Goal: Information Seeking & Learning: Learn about a topic

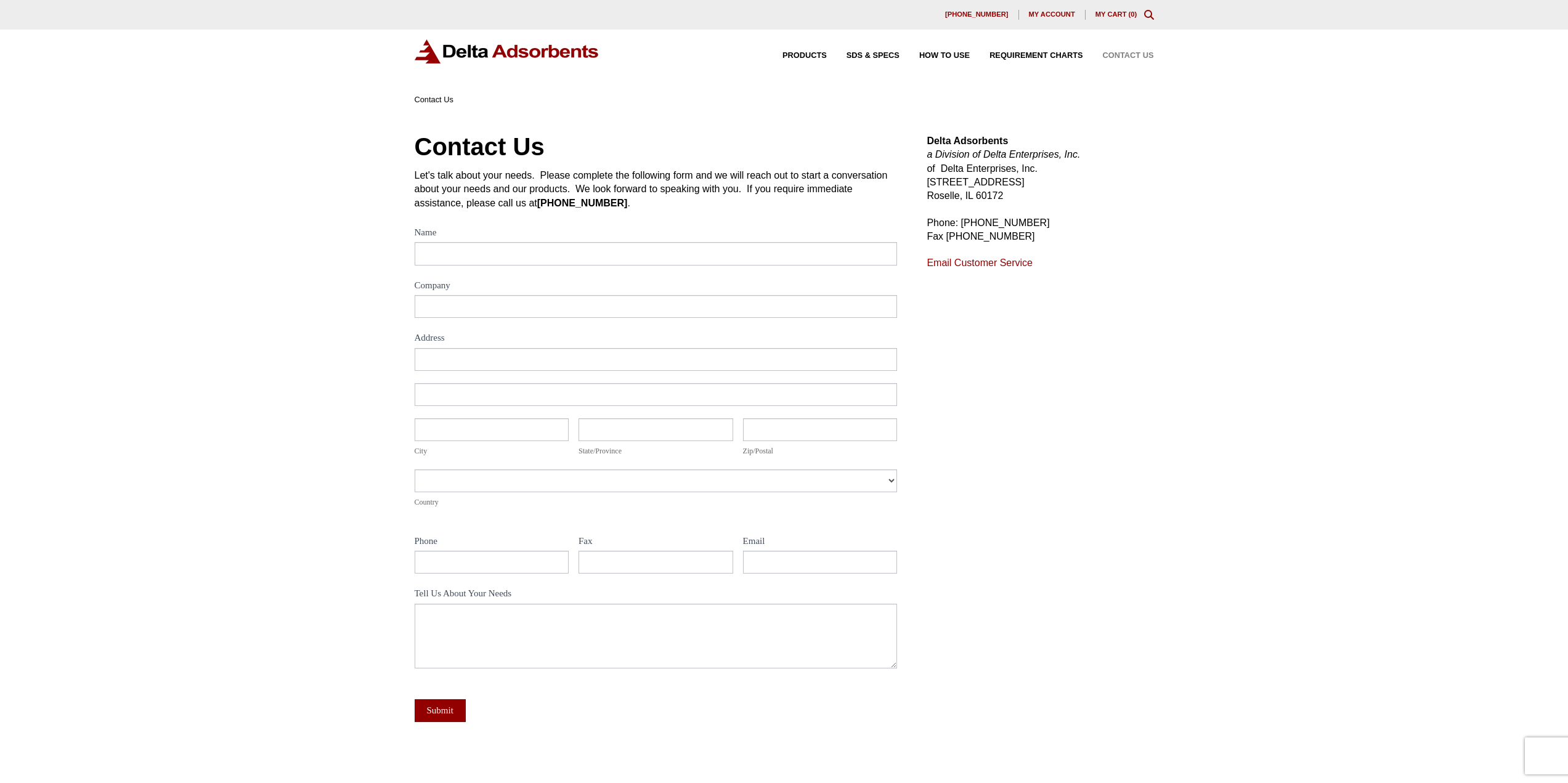
click at [816, 51] on div "Products SDS & SPECS How to Use Requirement Charts Contact Us" at bounding box center [958, 56] width 401 height 18
click at [812, 53] on span "Products" at bounding box center [804, 55] width 44 height 8
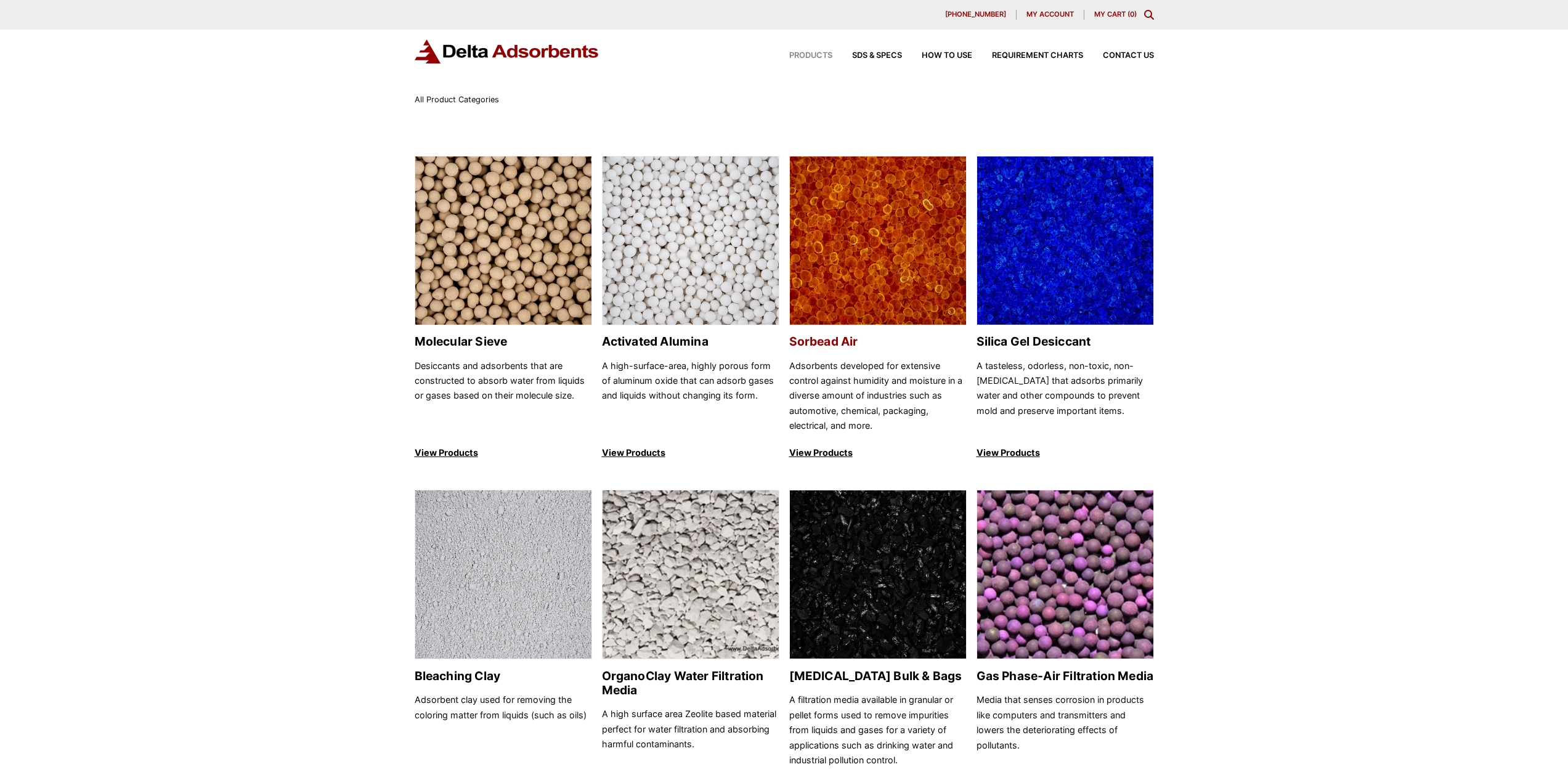
click at [833, 275] on img at bounding box center [878, 241] width 176 height 169
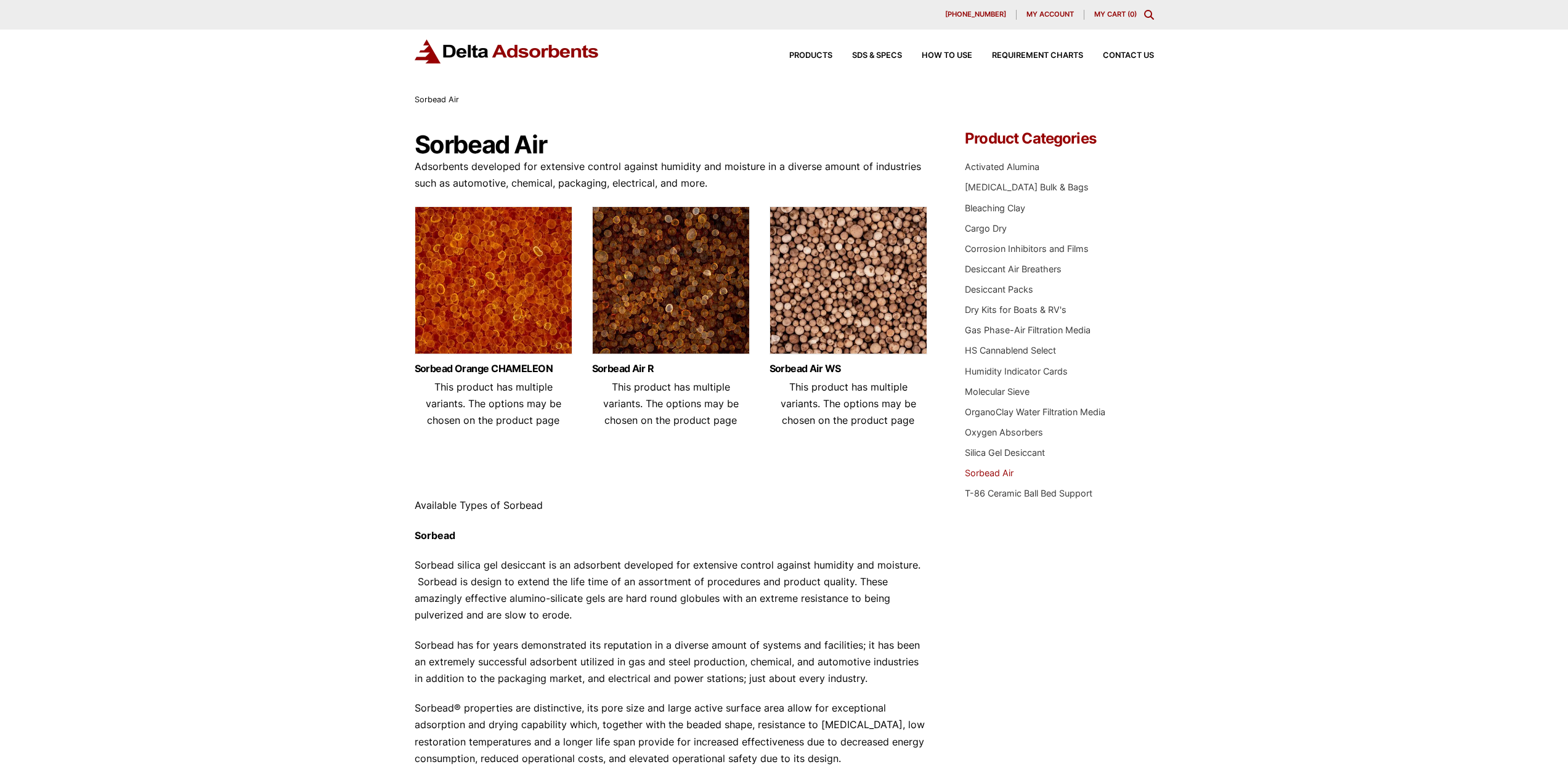
click at [818, 276] on img at bounding box center [849, 283] width 158 height 154
click at [638, 300] on img at bounding box center [671, 283] width 158 height 154
